Goal: Use online tool/utility: Use online tool/utility

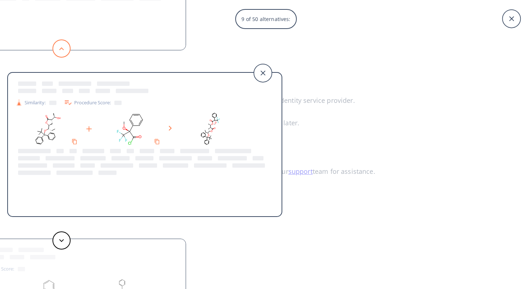
click at [64, 51] on button at bounding box center [61, 48] width 18 height 18
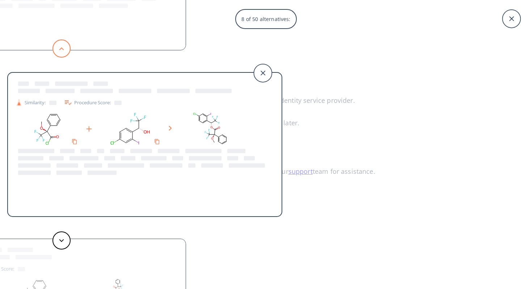
click at [64, 51] on button at bounding box center [61, 48] width 18 height 18
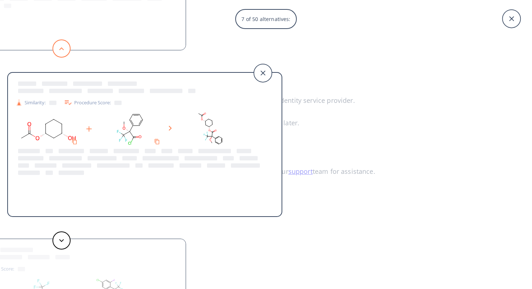
click at [64, 51] on button at bounding box center [61, 48] width 18 height 18
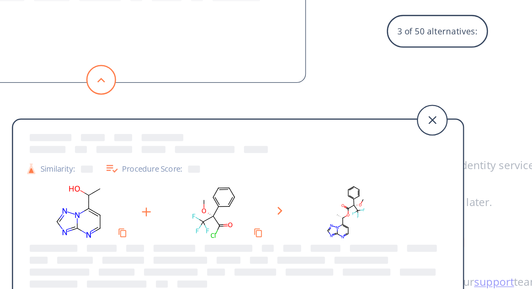
click at [60, 48] on polygon at bounding box center [61, 48] width 5 height 3
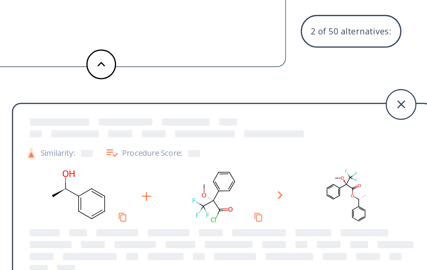
click at [74, 132] on icon "Copy to clipboard" at bounding box center [75, 132] width 6 height 6
